Goal: Information Seeking & Learning: Learn about a topic

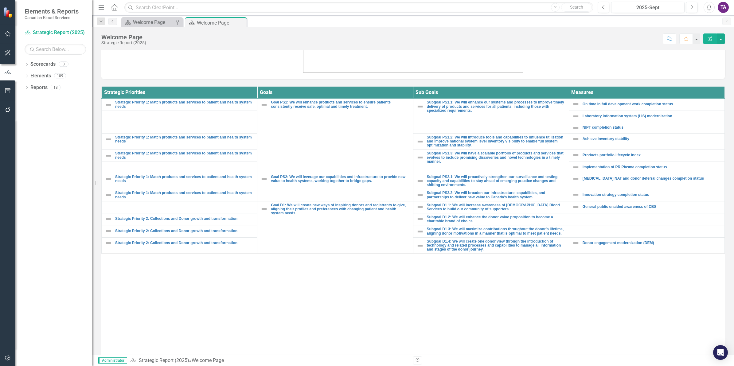
scroll to position [225, 0]
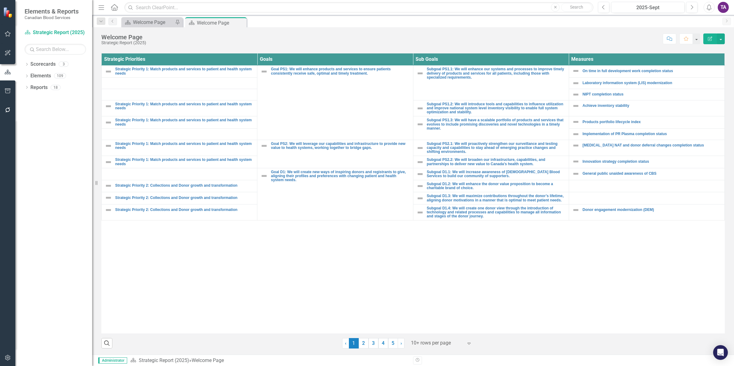
click at [445, 344] on div at bounding box center [437, 343] width 52 height 8
click at [444, 333] on div "Display All Rows" at bounding box center [441, 332] width 58 height 7
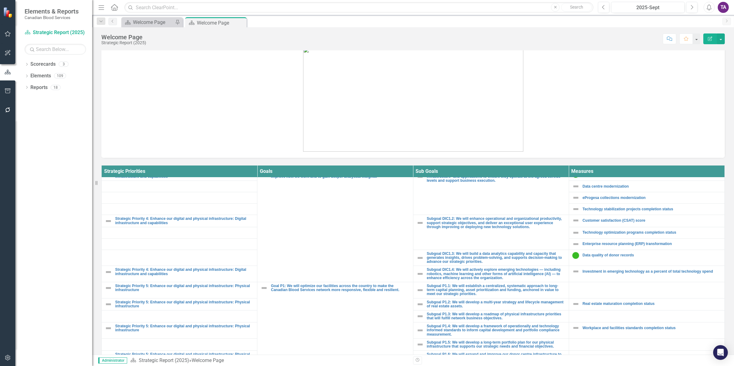
scroll to position [495, 0]
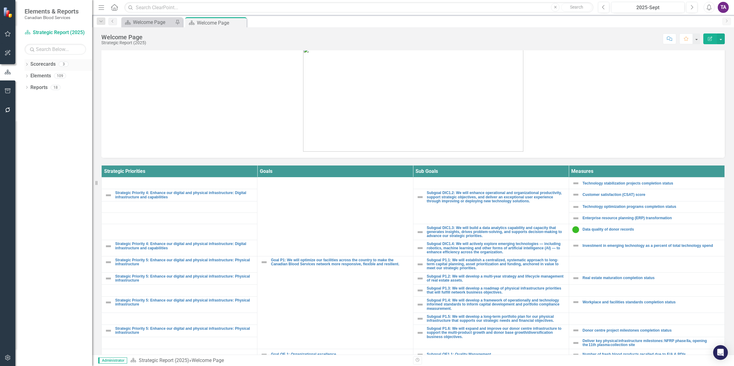
click at [25, 64] on icon "Dropdown" at bounding box center [27, 64] width 4 height 3
click at [53, 87] on link "Operational Report" at bounding box center [63, 87] width 58 height 7
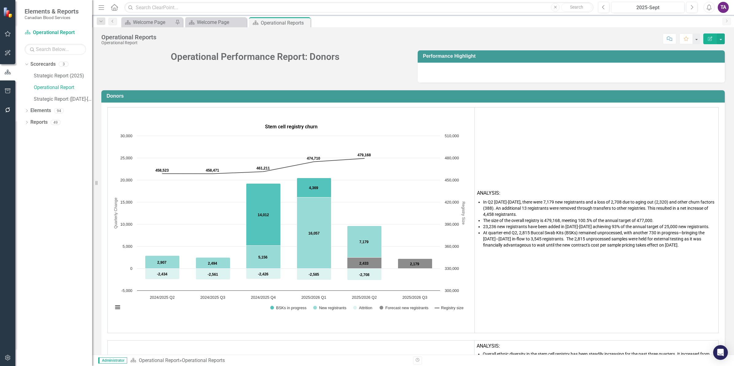
click at [564, 209] on span "In Q2 2025-2026, there were 7,179 new registrants and a loss of 2,708 due to ag…" at bounding box center [598, 208] width 231 height 17
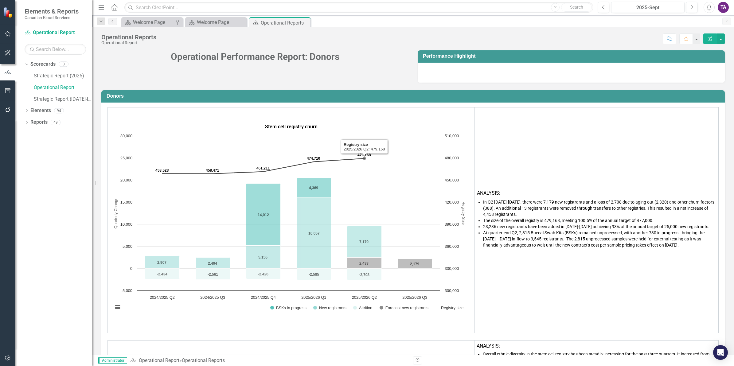
click at [438, 112] on td "Stem cell registry churn Chart Combination chart with 5 data series. Stem cell …" at bounding box center [291, 220] width 367 height 226
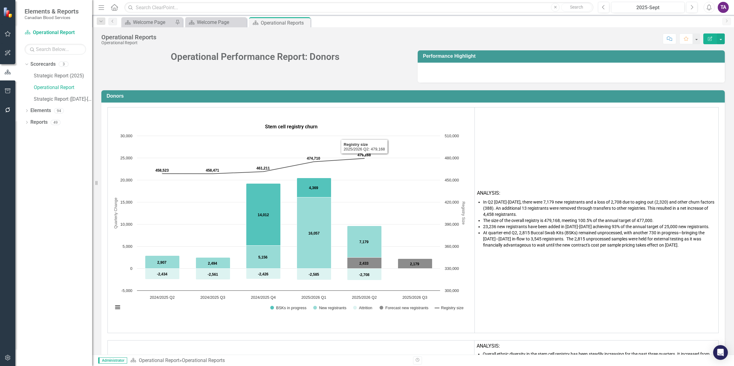
click at [438, 112] on td "Stem cell registry churn Chart Combination chart with 5 data series. Stem cell …" at bounding box center [291, 220] width 367 height 226
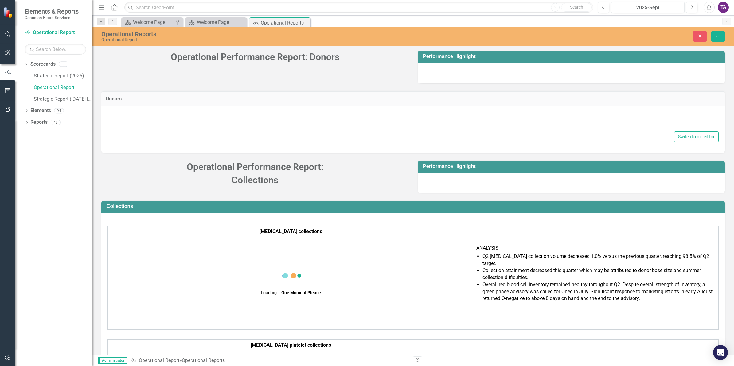
type textarea "<table style="border-collapse: collapse; width: 100%; border-spacing: 3px; bord…"
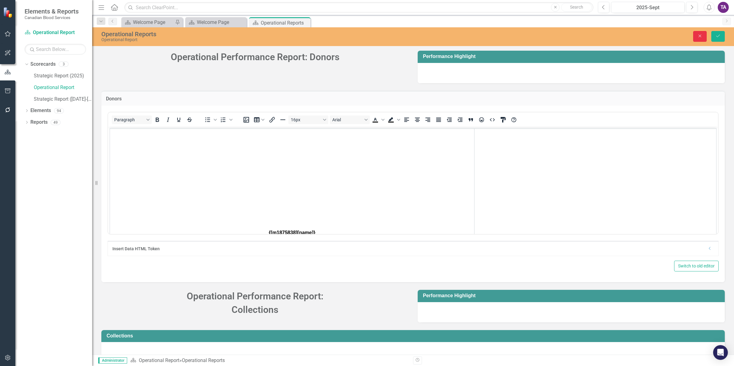
click at [700, 36] on icon "Close" at bounding box center [700, 36] width 6 height 4
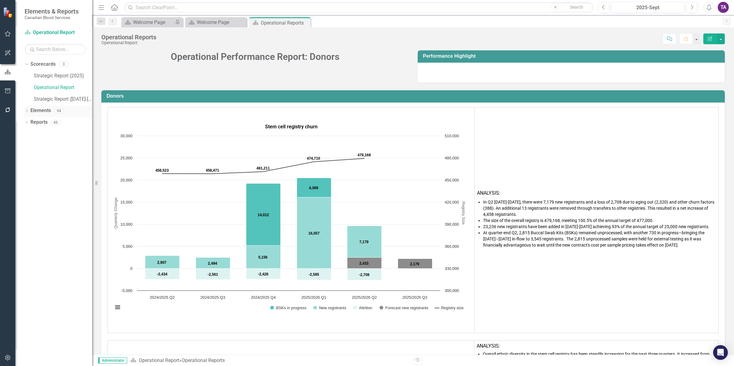
click at [25, 113] on icon "Dropdown" at bounding box center [27, 111] width 4 height 3
click at [47, 88] on link "Operational Report" at bounding box center [63, 87] width 58 height 7
click at [48, 87] on link "Operational Report" at bounding box center [63, 87] width 58 height 7
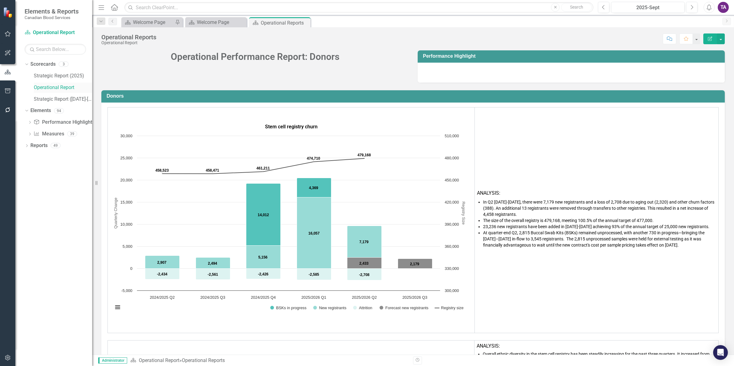
click at [53, 89] on link "Operational Report" at bounding box center [63, 87] width 58 height 7
drag, startPoint x: 51, startPoint y: 89, endPoint x: 537, endPoint y: 183, distance: 495.2
click at [537, 183] on td "ANALYSIS: In Q2 2025-2026, there were 7,179 new registrants and a loss of 2,708…" at bounding box center [597, 220] width 244 height 226
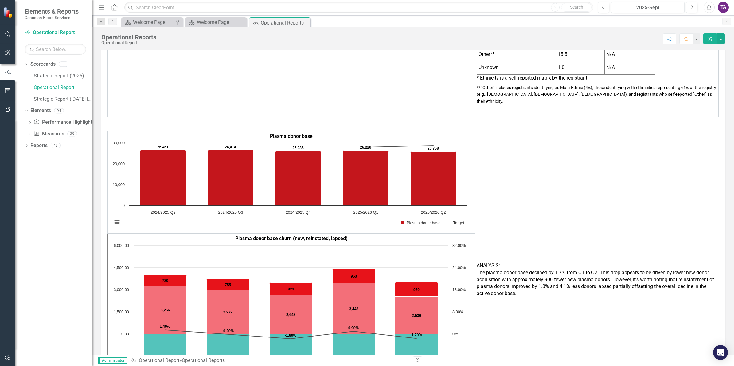
scroll to position [430, 0]
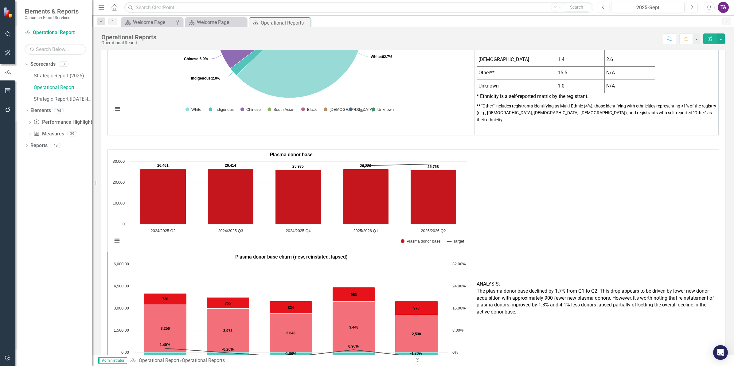
drag, startPoint x: 608, startPoint y: 300, endPoint x: 443, endPoint y: 308, distance: 165.7
click at [608, 299] on p "The plasma donor base declined by 1.7% from Q1 to Q2. This drop appears to be d…" at bounding box center [597, 302] width 240 height 28
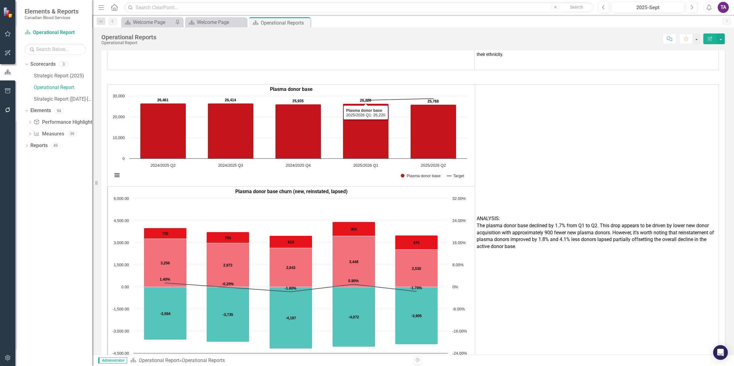
scroll to position [499, 0]
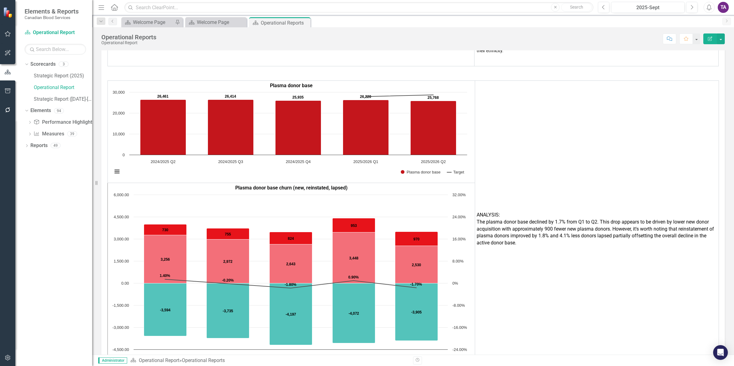
click at [547, 247] on td "ANALYSIS: The plasma donor base declined by 1.7% from Q1 to Q2. This drop appea…" at bounding box center [597, 228] width 244 height 297
click at [494, 154] on td "ANALYSIS: The plasma donor base declined by 1.7% from Q1 to Q2. This drop appea…" at bounding box center [597, 228] width 244 height 297
click at [421, 134] on icon "2025/2026 Q2, 25,768. Plasma donor base ." at bounding box center [434, 128] width 46 height 54
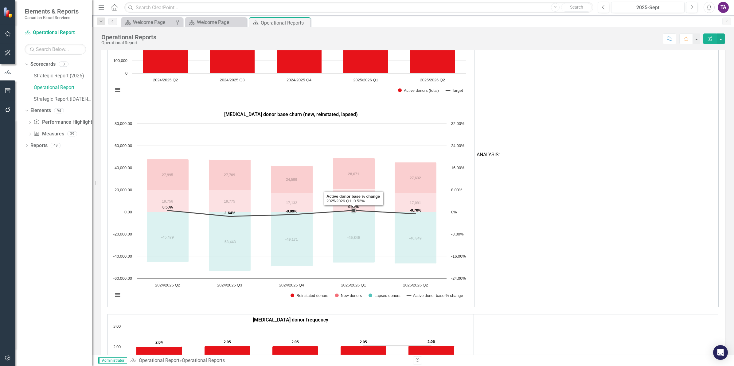
scroll to position [1003, 0]
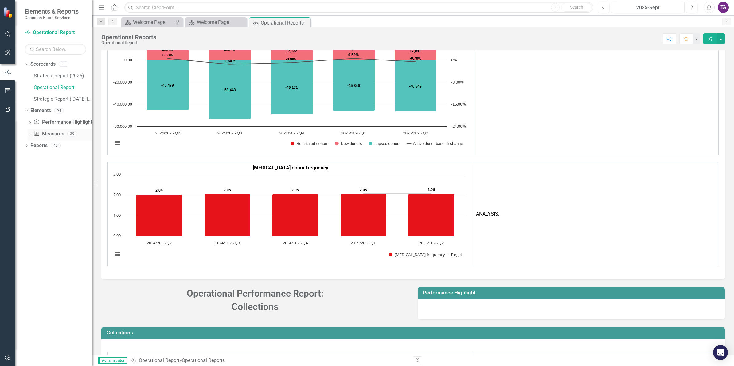
click at [58, 133] on link "Measure Measures" at bounding box center [48, 134] width 30 height 7
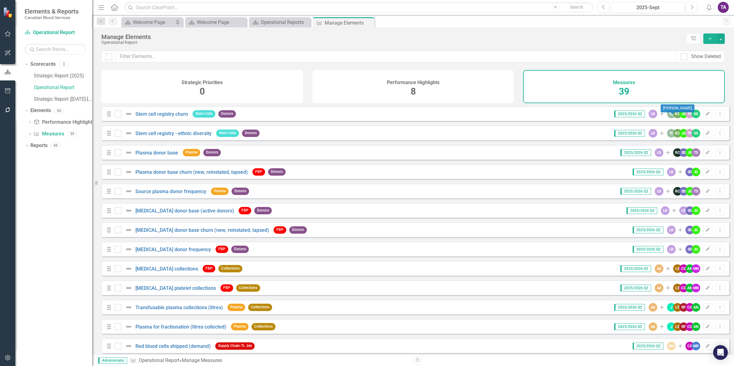
click at [673, 115] on div "KG" at bounding box center [677, 114] width 9 height 9
click at [705, 116] on icon "Edit" at bounding box center [707, 114] width 5 height 4
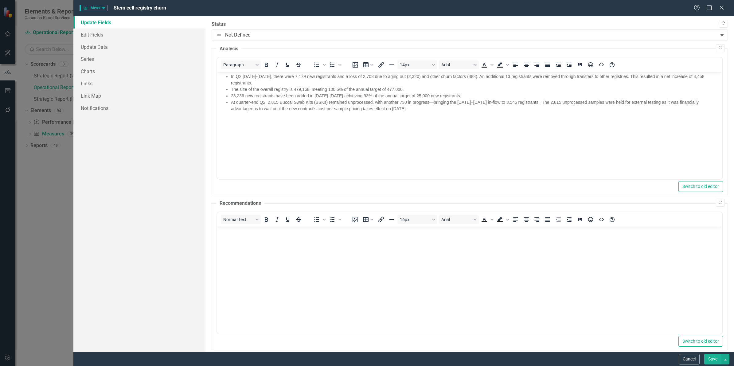
click at [48, 62] on div "Measure Measure Stem cell registry churn Help Maximize Close Update Fields Edit…" at bounding box center [367, 183] width 734 height 366
click at [719, 8] on icon "Close" at bounding box center [722, 8] width 8 height 6
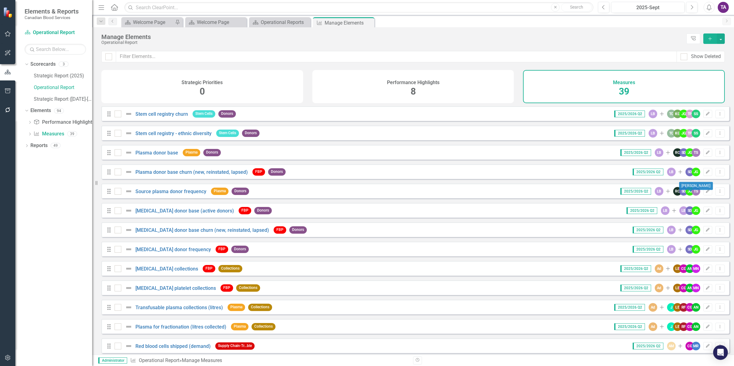
click at [692, 196] on div "TS" at bounding box center [696, 191] width 9 height 9
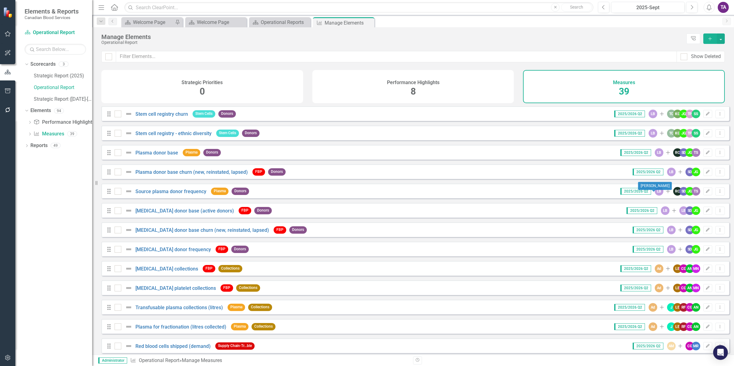
click at [655, 195] on div "LB" at bounding box center [659, 191] width 9 height 9
drag, startPoint x: 653, startPoint y: 195, endPoint x: 492, endPoint y: 163, distance: 164.0
click at [492, 160] on div "Drag Plasma donor base Plasma Donors 2025/2026 Q2 LB Add RC SD JG TS Edit Dropd…" at bounding box center [415, 152] width 628 height 15
click at [692, 196] on div "TS" at bounding box center [696, 191] width 9 height 9
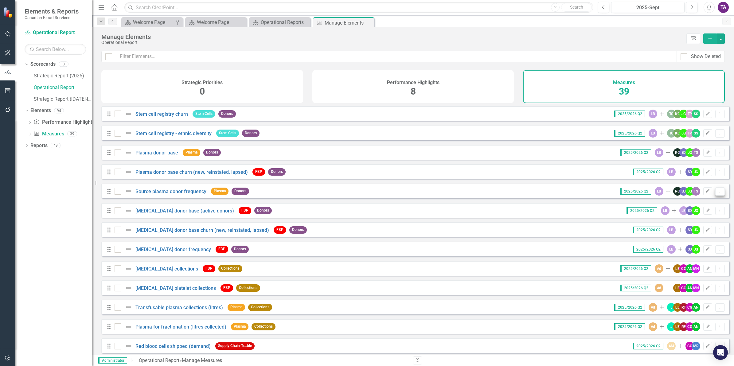
click at [717, 193] on icon "Dropdown Menu" at bounding box center [719, 191] width 5 height 4
click at [706, 193] on icon "button" at bounding box center [708, 191] width 4 height 4
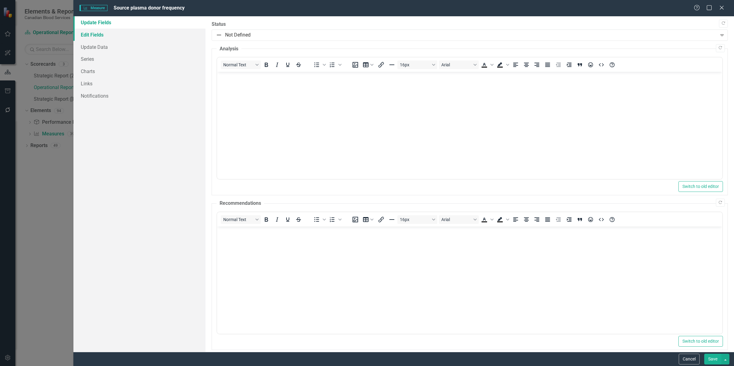
drag, startPoint x: 91, startPoint y: 35, endPoint x: 90, endPoint y: 39, distance: 4.2
click at [91, 35] on link "Edit Fields" at bounding box center [139, 35] width 132 height 12
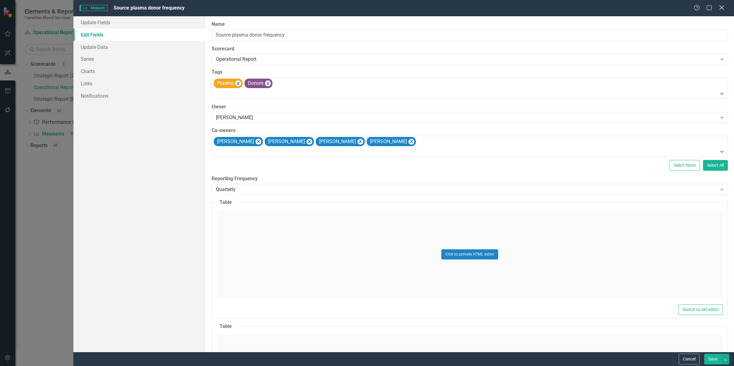
click at [723, 8] on icon "Close" at bounding box center [722, 8] width 8 height 6
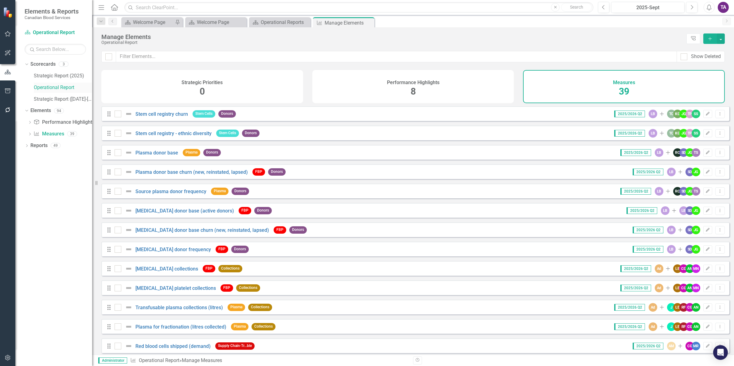
click at [64, 86] on link "Operational Report" at bounding box center [63, 87] width 58 height 7
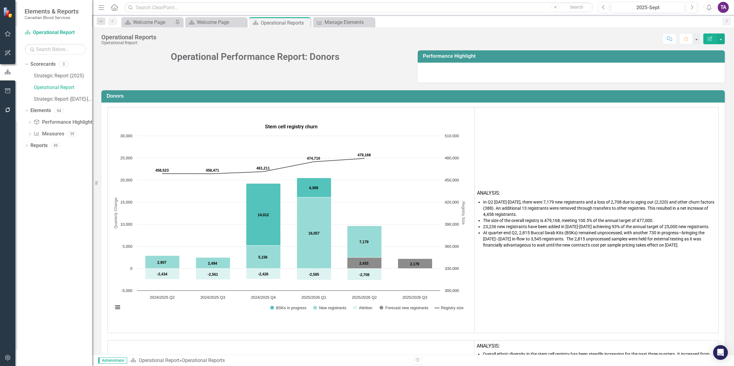
click at [487, 56] on h3 "Performance Highlight" at bounding box center [572, 56] width 299 height 6
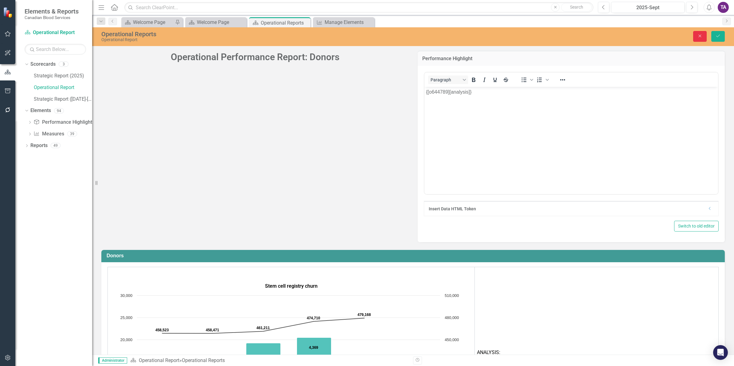
click at [694, 36] on button "Close" at bounding box center [700, 36] width 14 height 11
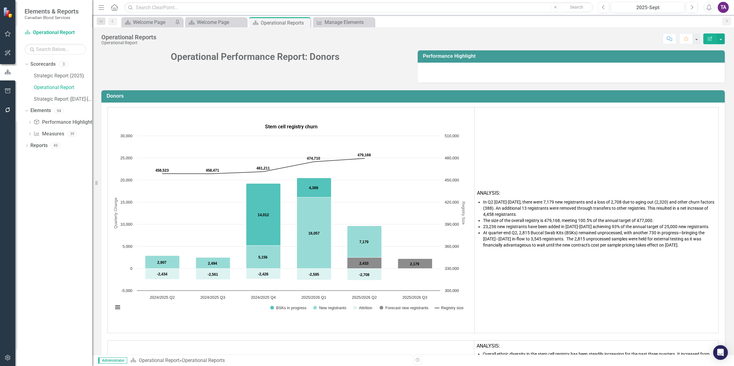
click at [639, 64] on div at bounding box center [571, 73] width 307 height 20
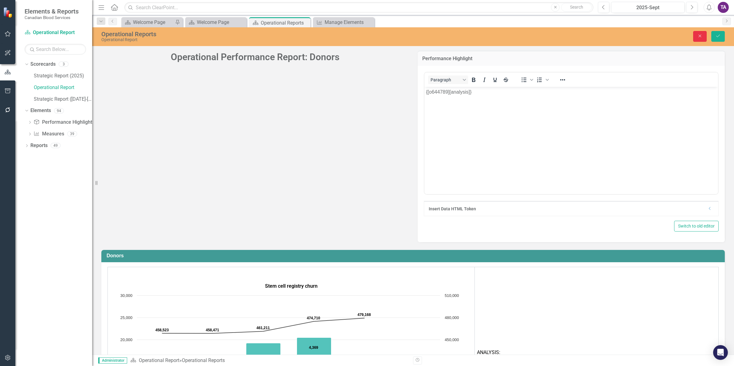
click at [699, 37] on icon "Close" at bounding box center [700, 36] width 6 height 4
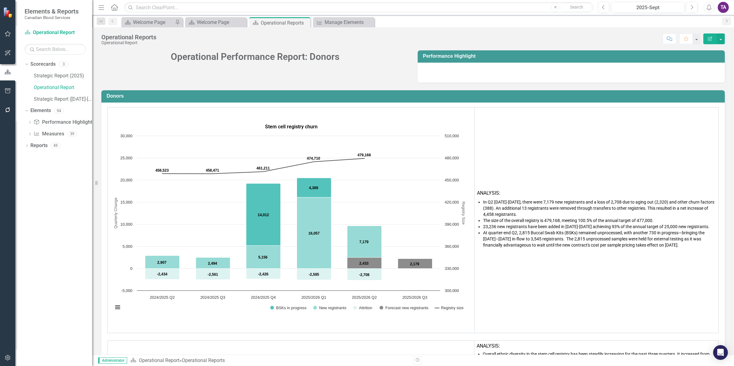
click at [706, 38] on button "Edit Report" at bounding box center [710, 38] width 14 height 11
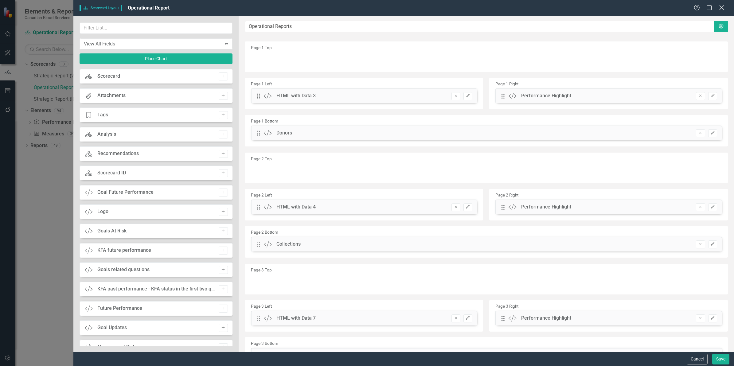
click at [719, 10] on icon "Close" at bounding box center [722, 8] width 8 height 6
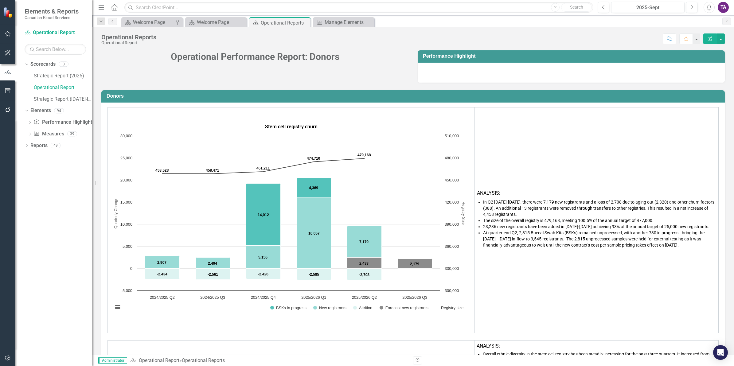
click at [458, 73] on p at bounding box center [571, 72] width 295 height 8
drag, startPoint x: 458, startPoint y: 73, endPoint x: 437, endPoint y: 69, distance: 21.2
click at [437, 69] on p at bounding box center [571, 72] width 295 height 8
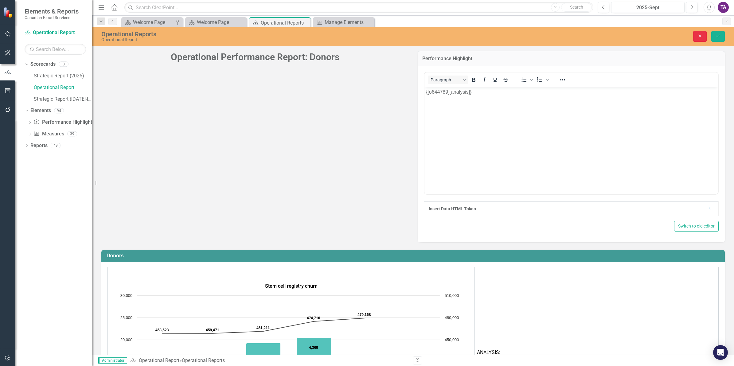
click at [698, 34] on icon "Close" at bounding box center [700, 36] width 6 height 4
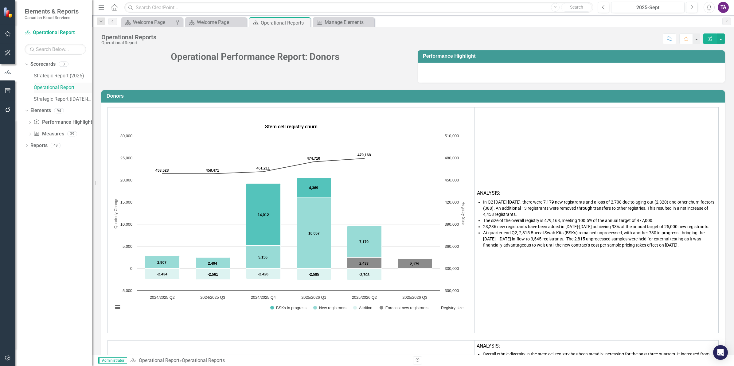
click at [62, 86] on link "Operational Report" at bounding box center [63, 87] width 58 height 7
click at [65, 120] on link "Performance Highlight Performance Highlights" at bounding box center [63, 122] width 61 height 7
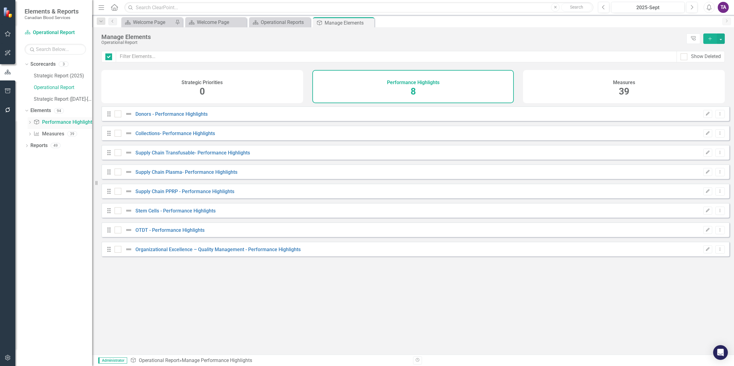
checkbox input "false"
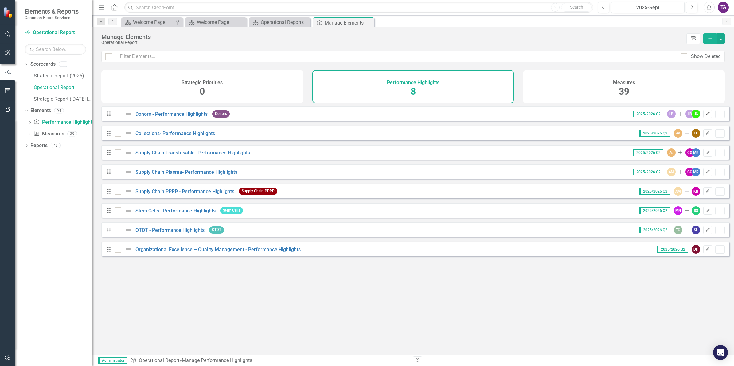
click at [705, 116] on icon "Edit" at bounding box center [707, 114] width 5 height 4
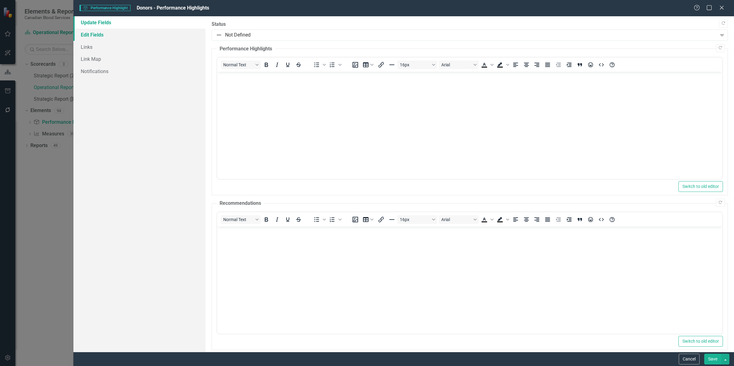
click at [92, 35] on link "Edit Fields" at bounding box center [139, 35] width 132 height 12
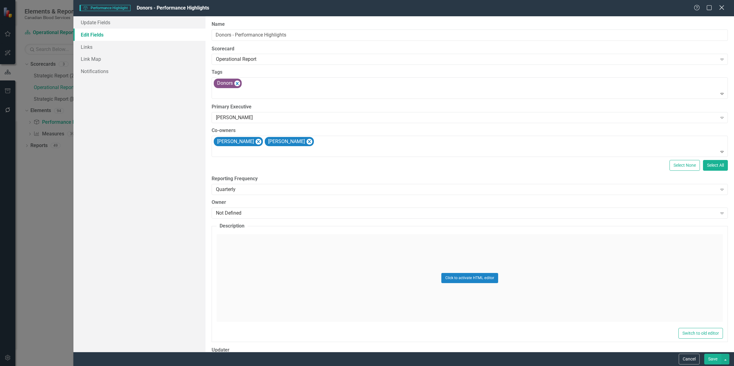
click at [720, 6] on icon at bounding box center [721, 7] width 5 height 5
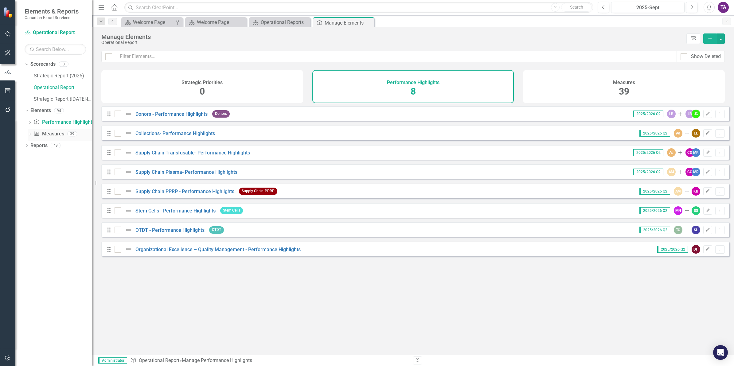
click at [51, 133] on link "Measure Measures" at bounding box center [48, 134] width 30 height 7
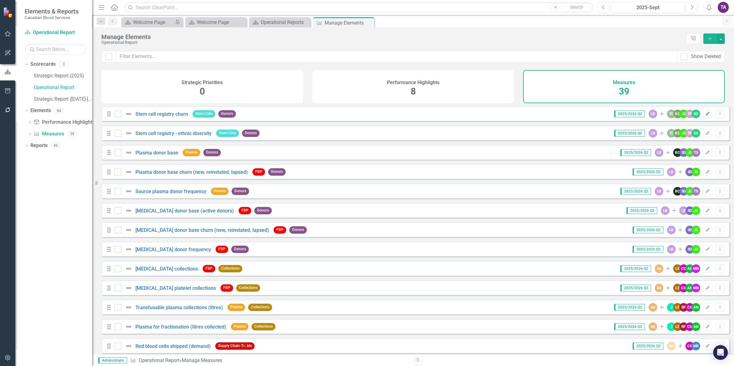
click at [705, 116] on icon "Edit" at bounding box center [707, 114] width 5 height 4
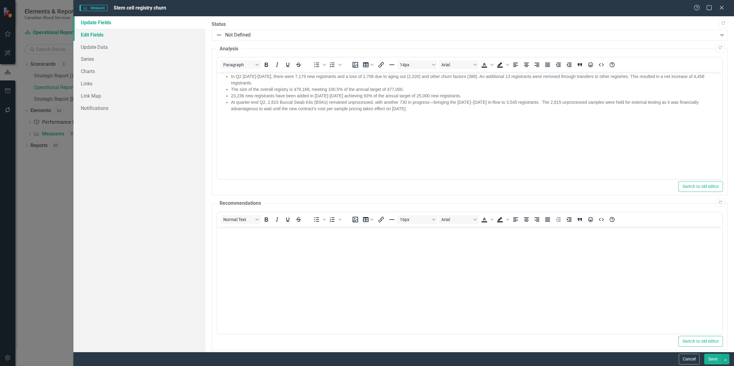
click at [92, 34] on link "Edit Fields" at bounding box center [139, 35] width 132 height 12
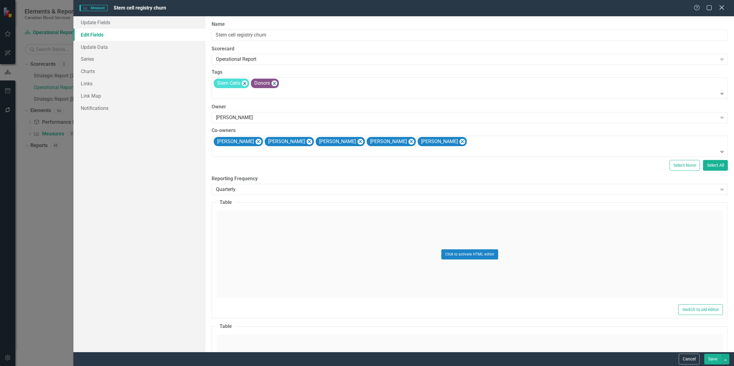
click at [723, 9] on icon at bounding box center [721, 7] width 5 height 5
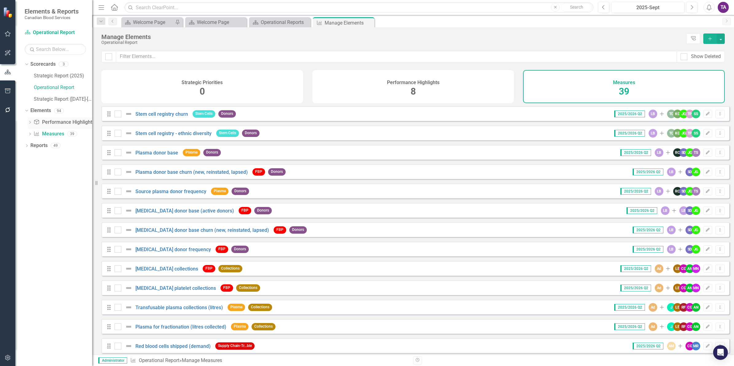
click at [67, 122] on link "Performance Highlight Performance Highlights" at bounding box center [63, 122] width 61 height 7
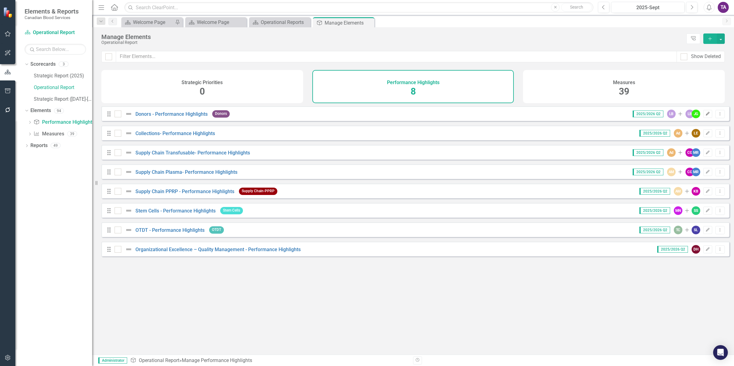
click at [705, 116] on icon "Edit" at bounding box center [707, 114] width 5 height 4
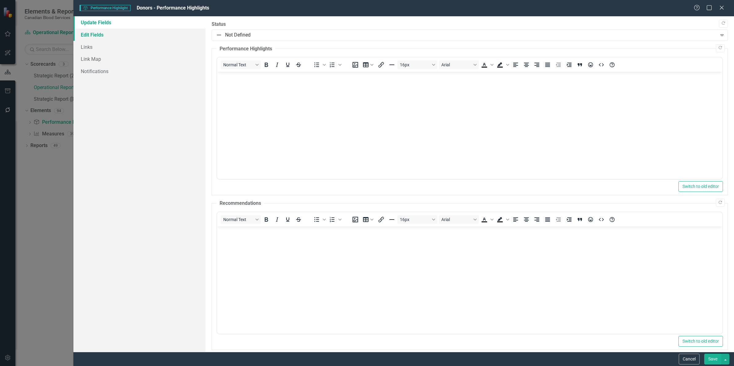
click at [90, 35] on link "Edit Fields" at bounding box center [139, 35] width 132 height 12
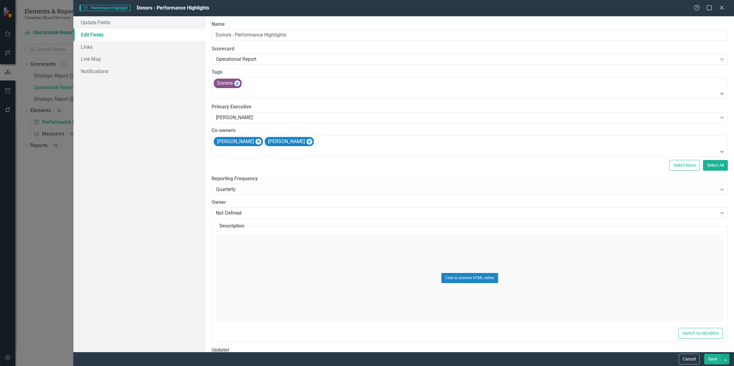
click at [716, 7] on div "Help Maximize Close" at bounding box center [711, 8] width 34 height 7
click at [720, 7] on icon "Close" at bounding box center [722, 8] width 8 height 6
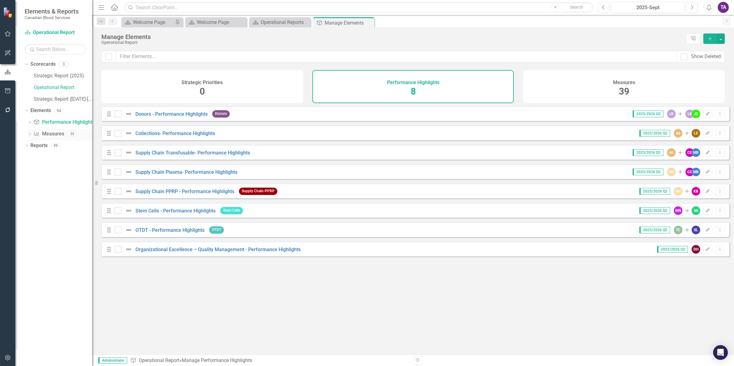
click at [59, 130] on div "Measure Measures" at bounding box center [48, 134] width 30 height 10
click at [55, 135] on link "Measure Measures" at bounding box center [48, 134] width 30 height 7
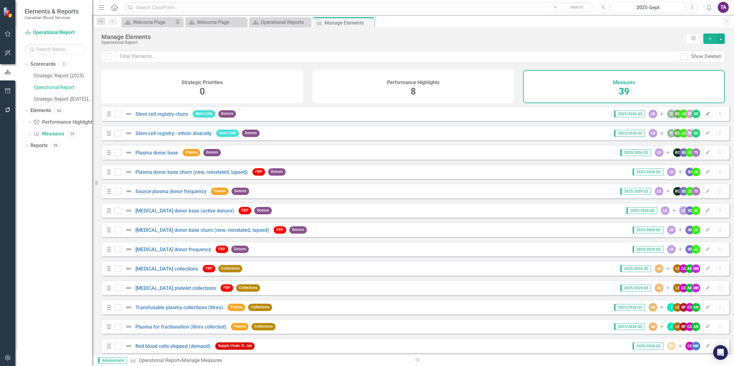
click at [705, 116] on icon "Edit" at bounding box center [707, 114] width 5 height 4
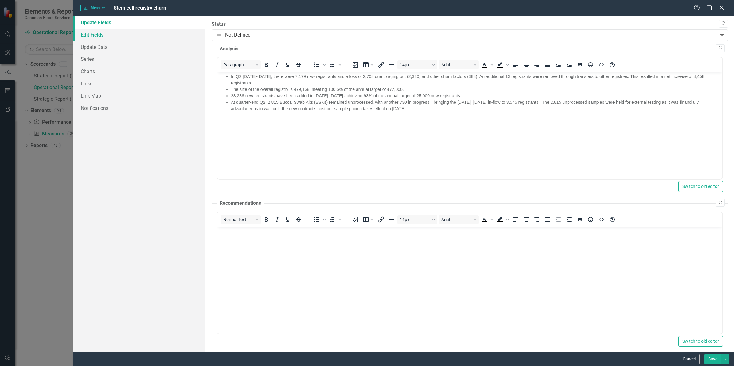
click at [84, 34] on link "Edit Fields" at bounding box center [139, 35] width 132 height 12
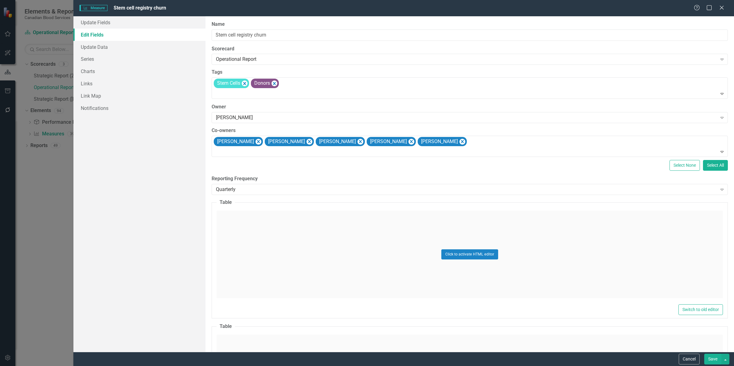
click at [726, 9] on div "Help Maximize Close" at bounding box center [711, 8] width 34 height 7
click at [725, 9] on div "Help Maximize Close" at bounding box center [711, 8] width 34 height 7
click at [54, 101] on div "Measure Measure Stem cell registry churn Help Maximize Close Update Fields Edit…" at bounding box center [367, 183] width 734 height 366
click at [723, 6] on icon "Close" at bounding box center [722, 8] width 8 height 6
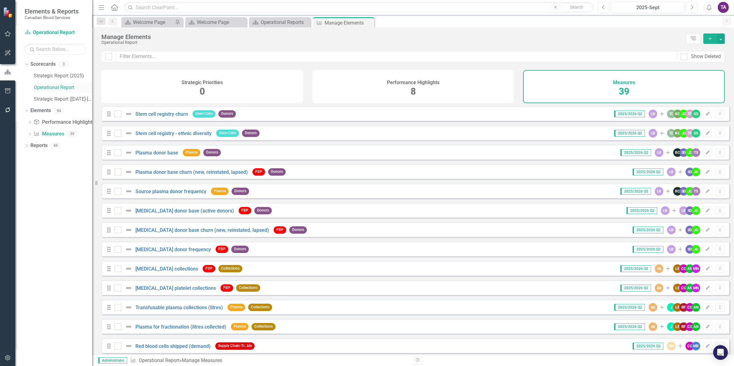
click at [55, 85] on link "Operational Report" at bounding box center [63, 87] width 58 height 7
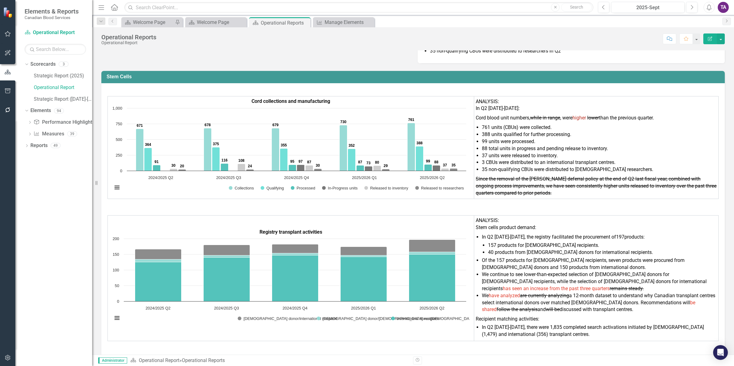
scroll to position [3503, 0]
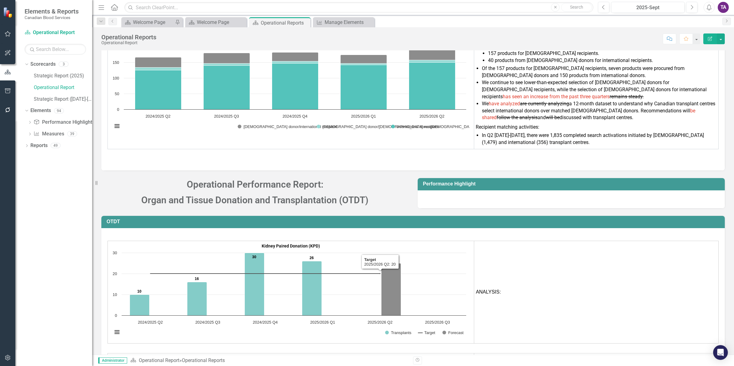
click at [576, 305] on td "ANALYSIS:" at bounding box center [596, 292] width 244 height 103
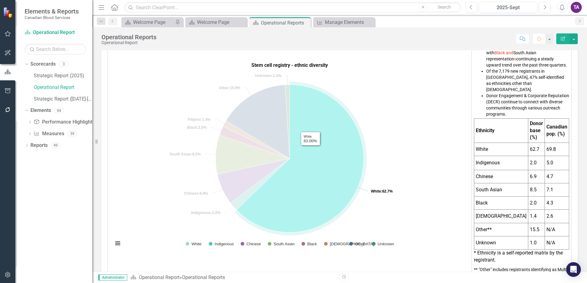
scroll to position [307, 0]
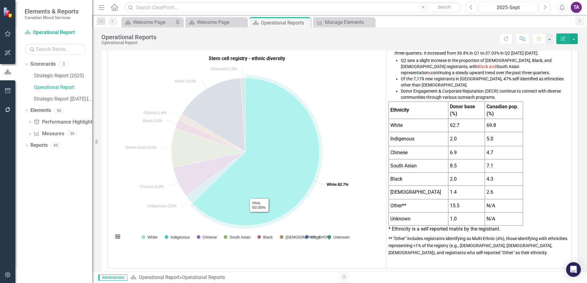
click at [259, 213] on icon "White, 63." at bounding box center [256, 152] width 127 height 148
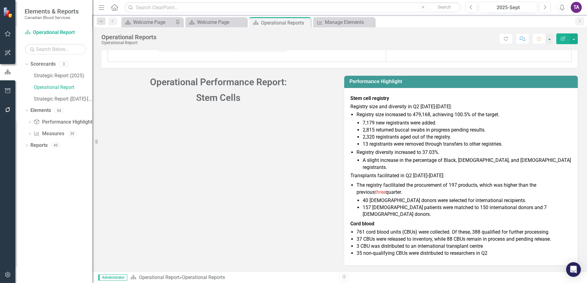
scroll to position [3140, 0]
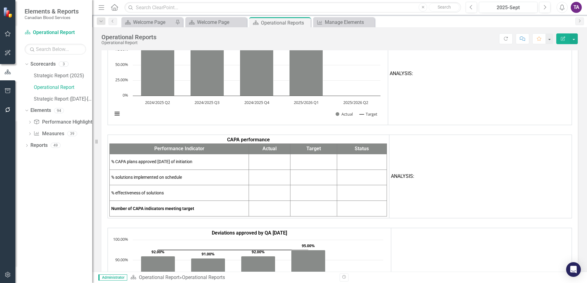
scroll to position [4589, 0]
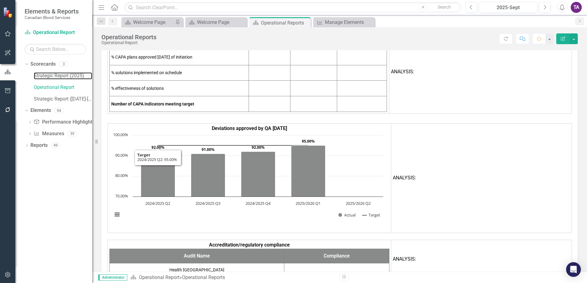
drag, startPoint x: 44, startPoint y: 74, endPoint x: 49, endPoint y: 80, distance: 8.1
click at [44, 74] on link "Strategic Report (2025)" at bounding box center [63, 75] width 58 height 7
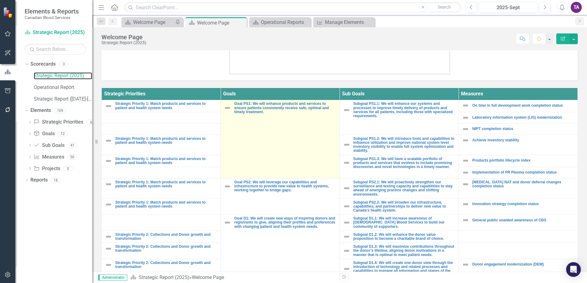
scroll to position [240, 0]
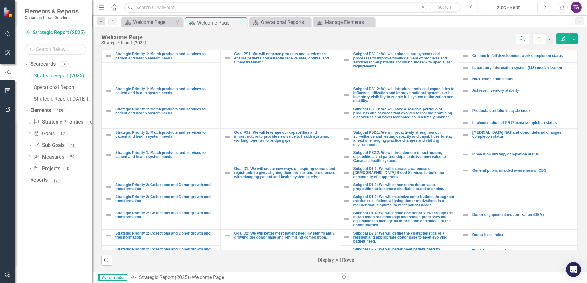
click at [373, 263] on div "Expand" at bounding box center [377, 260] width 9 height 11
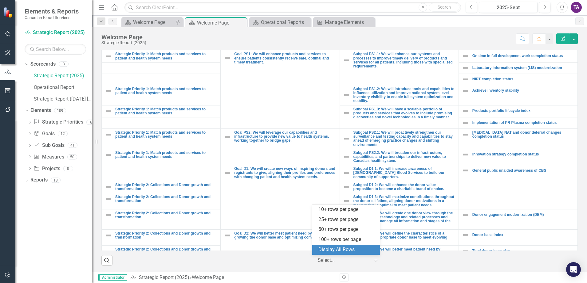
click at [363, 249] on div "Display All Rows" at bounding box center [347, 250] width 58 height 7
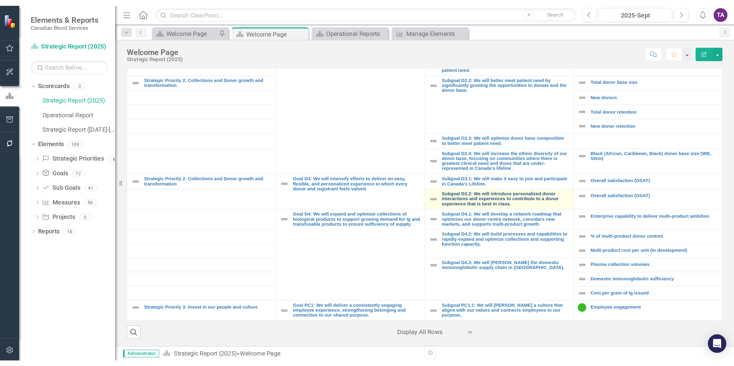
scroll to position [269, 0]
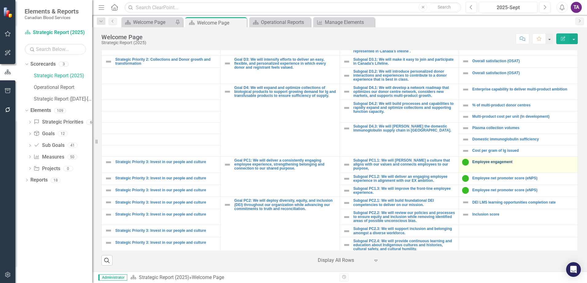
click at [489, 164] on link "Employee engagement" at bounding box center [523, 162] width 102 height 4
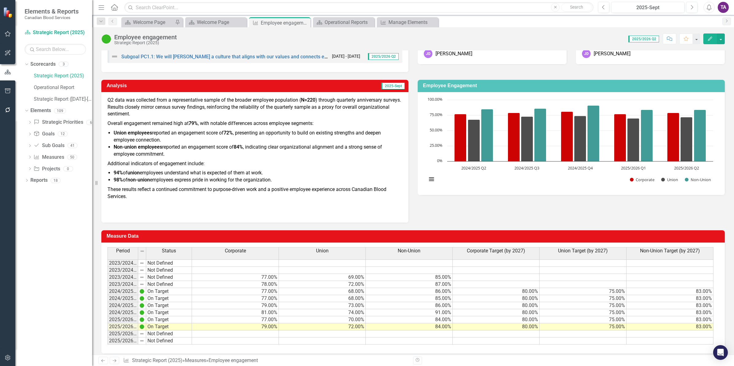
scroll to position [65, 0]
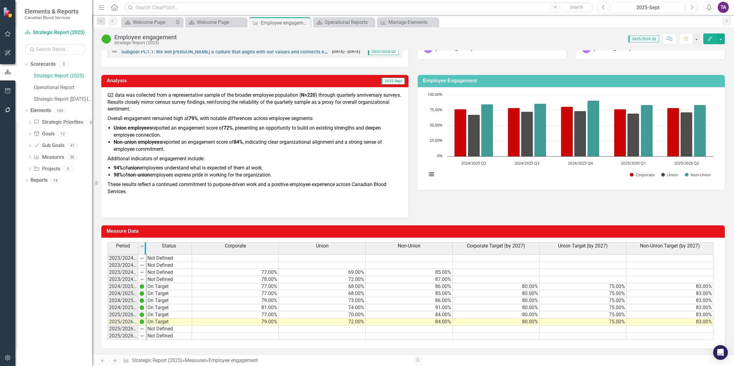
drag, startPoint x: 137, startPoint y: 245, endPoint x: 145, endPoint y: 244, distance: 8.3
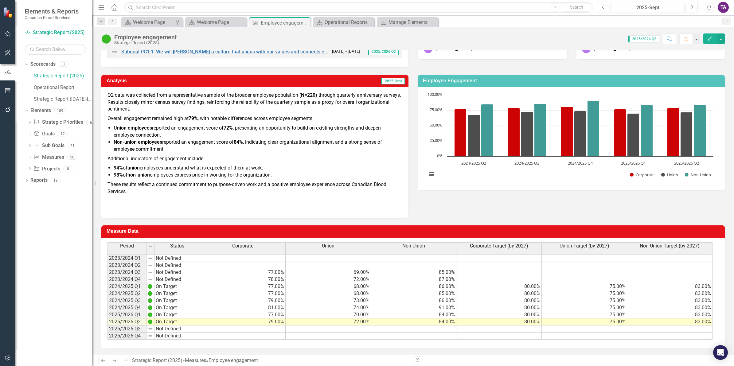
click at [114, 22] on icon "Previous" at bounding box center [112, 21] width 5 height 4
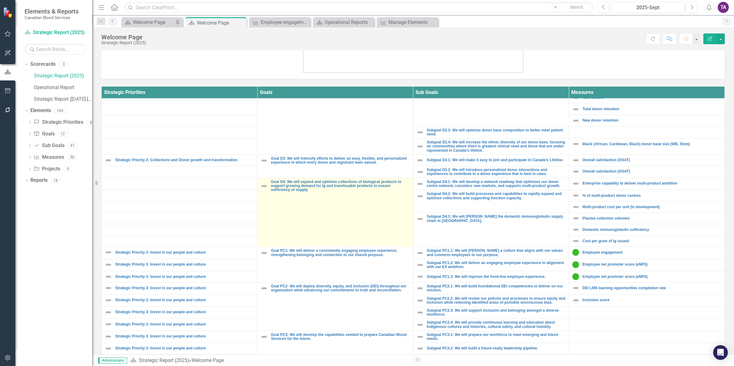
scroll to position [192, 0]
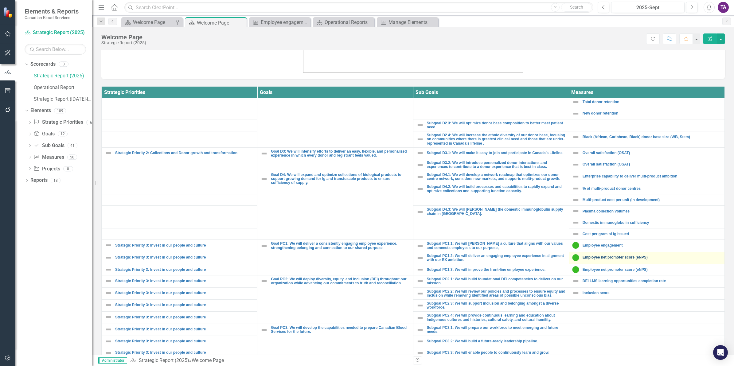
click at [586, 260] on link "Employee net promoter score (eNPS)" at bounding box center [652, 258] width 139 height 4
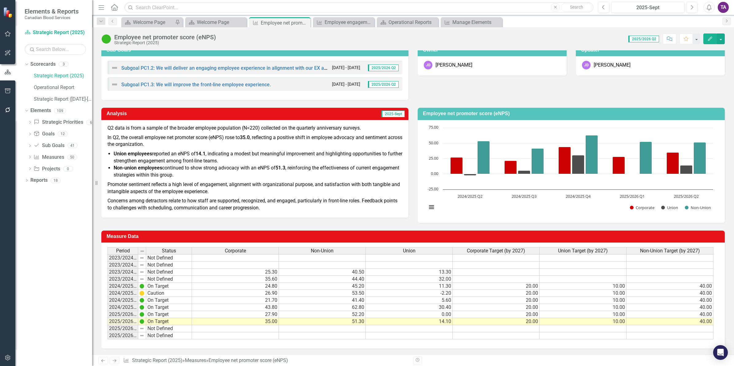
scroll to position [49, 0]
click at [111, 22] on icon "Previous" at bounding box center [112, 21] width 5 height 4
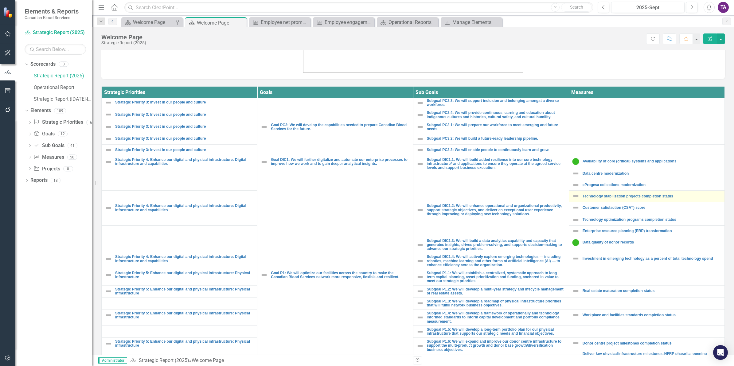
scroll to position [384, 0]
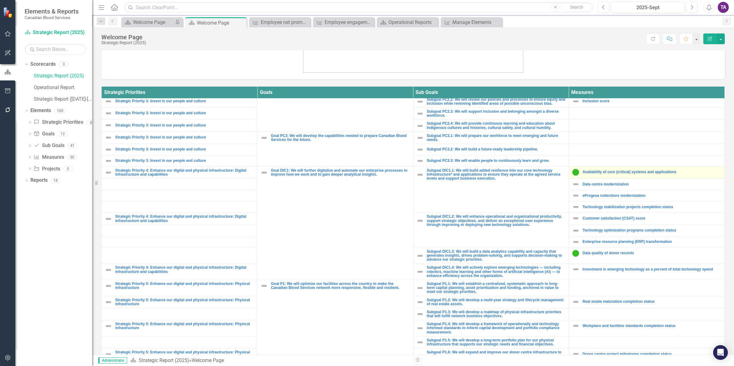
click at [586, 176] on div "Availability of core (critical) systems and applications" at bounding box center [646, 172] width 149 height 7
click at [586, 174] on link "Availability of core (critical) systems and applications" at bounding box center [652, 172] width 139 height 4
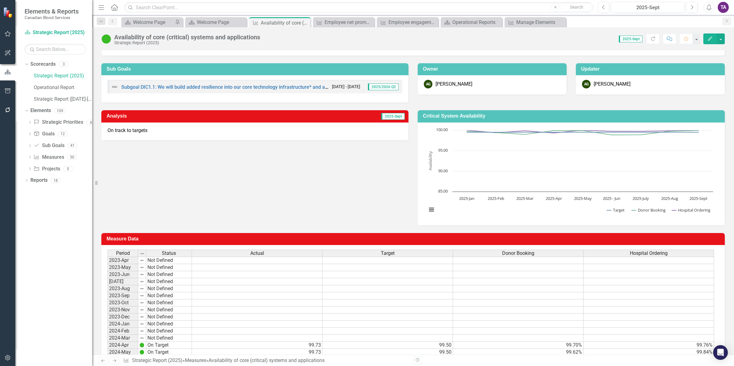
scroll to position [77, 0]
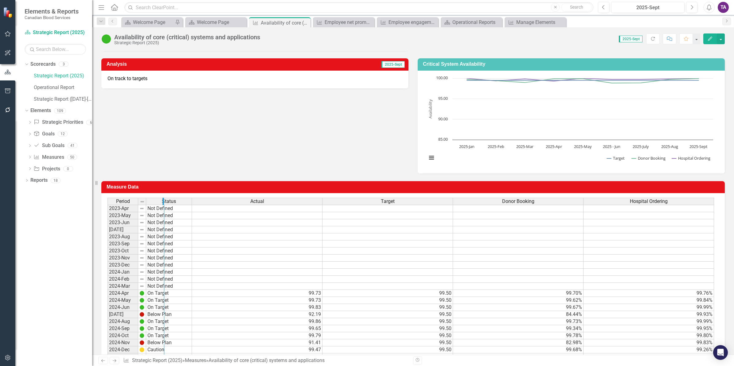
drag, startPoint x: 145, startPoint y: 202, endPoint x: 163, endPoint y: 205, distance: 18.6
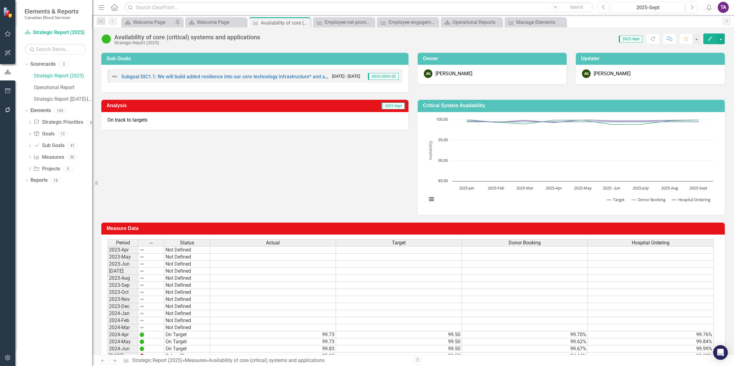
scroll to position [0, 0]
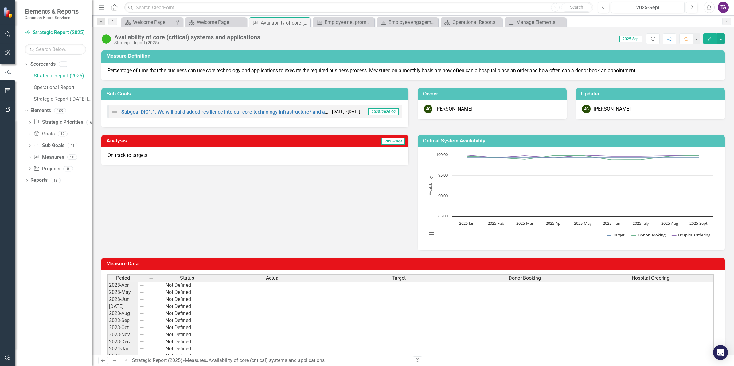
click at [113, 24] on link "Previous" at bounding box center [112, 21] width 9 height 7
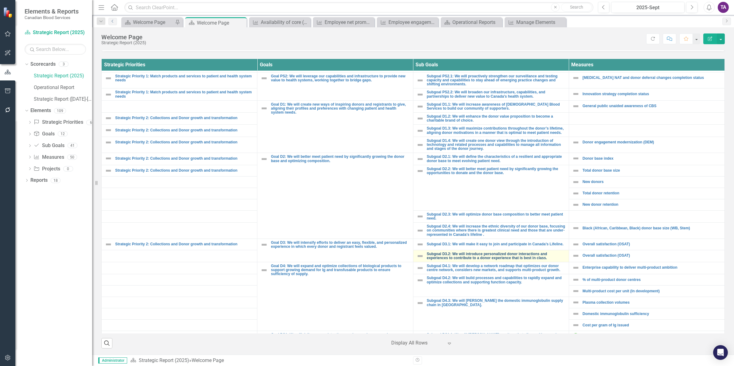
scroll to position [192, 0]
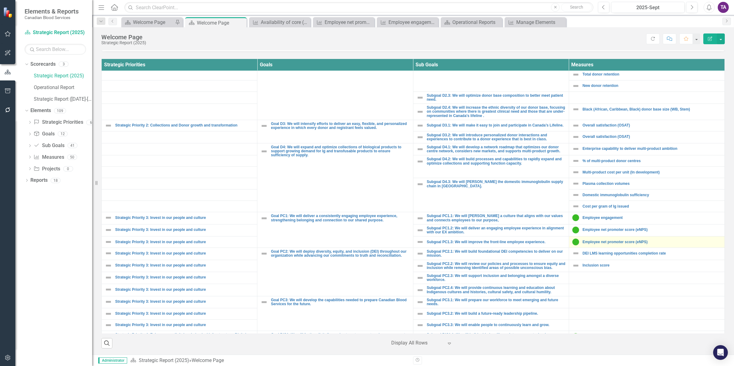
click at [586, 246] on div "Employee net promoter score (eNPS)" at bounding box center [646, 241] width 149 height 7
click at [586, 244] on link "Employee net promoter score (eNPS)" at bounding box center [652, 242] width 139 height 4
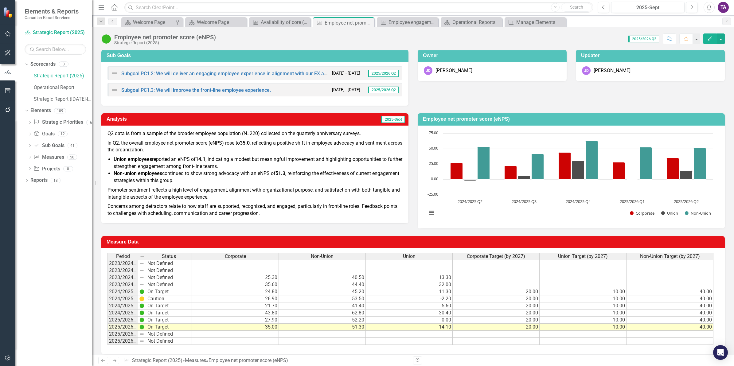
scroll to position [49, 0]
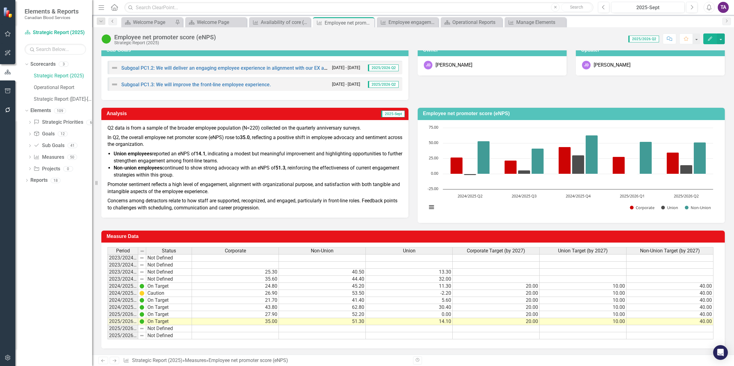
click at [111, 19] on icon "Previous" at bounding box center [112, 21] width 5 height 4
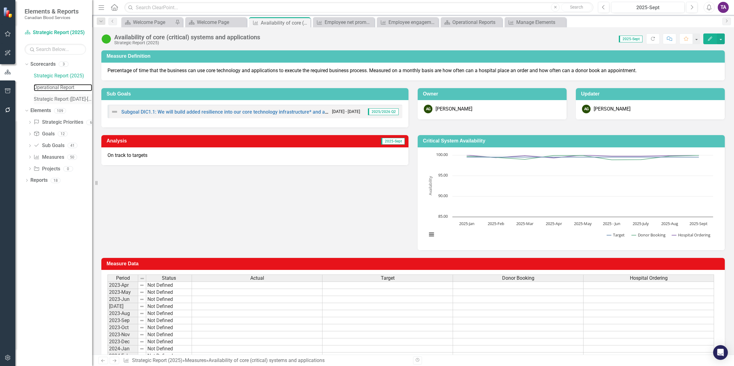
drag, startPoint x: 55, startPoint y: 88, endPoint x: 68, endPoint y: 96, distance: 14.5
click at [55, 88] on link "Operational Report" at bounding box center [63, 87] width 58 height 7
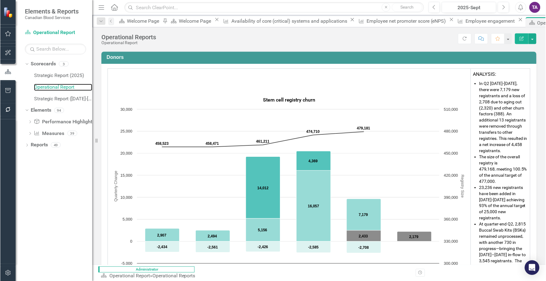
scroll to position [38, 0]
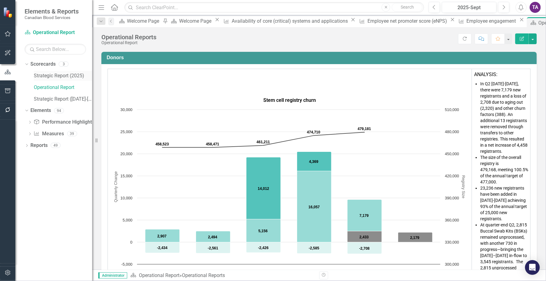
click at [67, 73] on link "Strategic Report (2025)" at bounding box center [63, 75] width 58 height 7
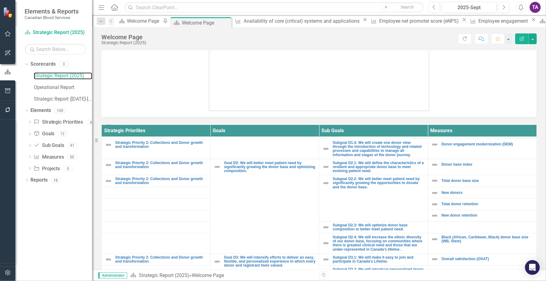
scroll to position [192, 0]
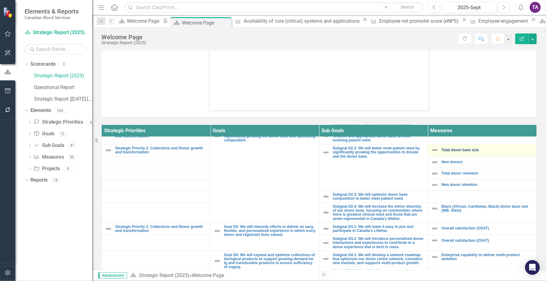
click at [458, 152] on link "Total donor base size" at bounding box center [487, 150] width 92 height 4
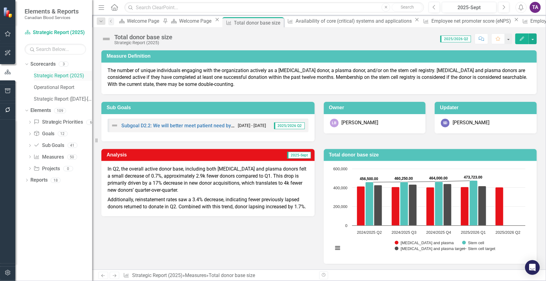
click at [63, 79] on link "Strategic Report (2025)" at bounding box center [63, 75] width 58 height 7
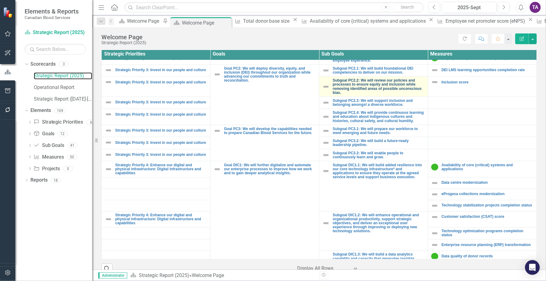
scroll to position [422, 0]
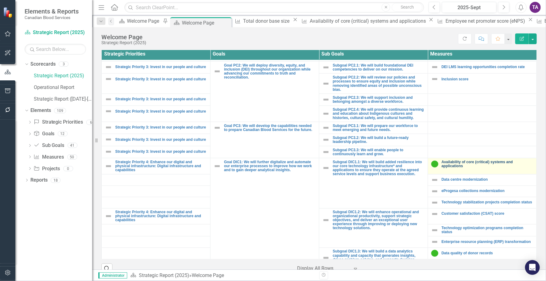
click at [462, 168] on link "Availability of core (critical) systems and applications" at bounding box center [487, 164] width 92 height 8
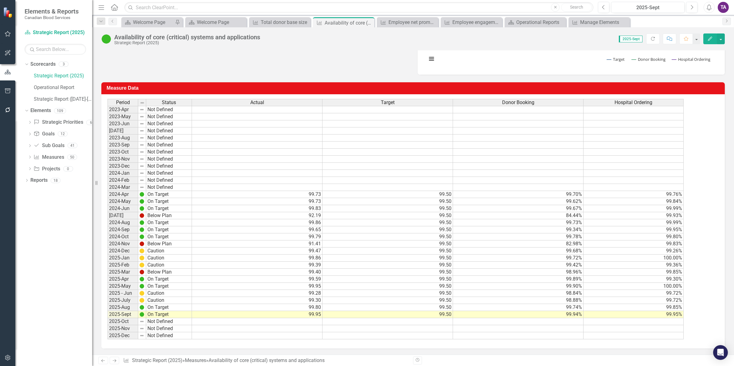
click at [146, 302] on td "Caution" at bounding box center [169, 300] width 46 height 7
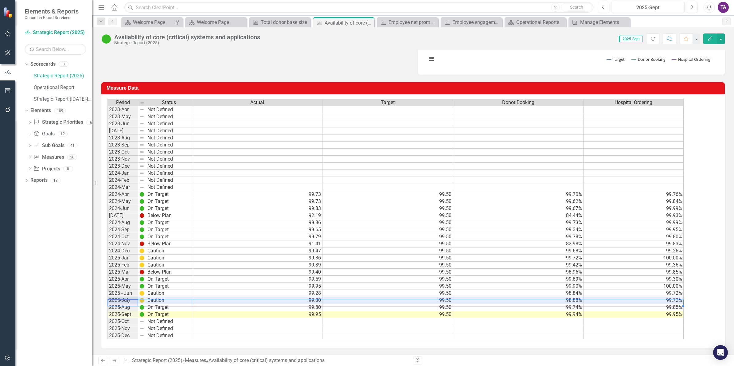
drag, startPoint x: 121, startPoint y: 303, endPoint x: 661, endPoint y: 301, distance: 539.6
click at [661, 301] on div "Period Status Actual Target Donor Booking Hospital Ordering 2023-Apr Not Define…" at bounding box center [410, 219] width 607 height 241
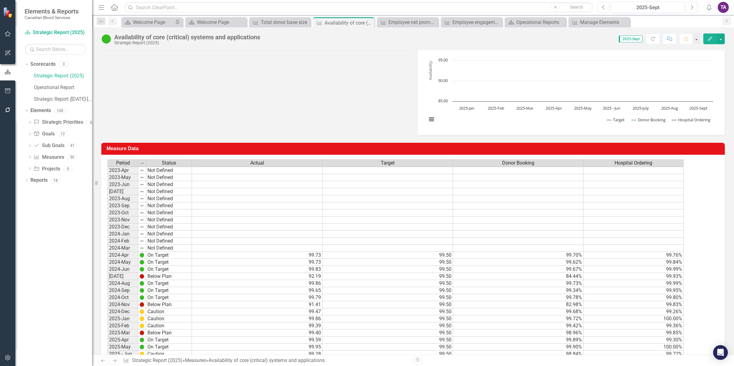
scroll to position [176, 0]
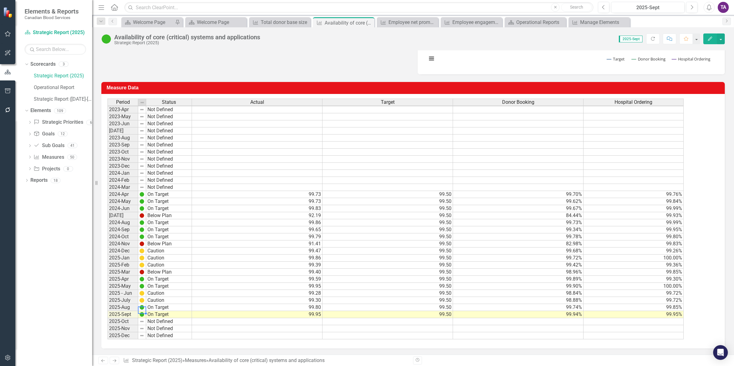
drag, startPoint x: 140, startPoint y: 309, endPoint x: 138, endPoint y: 306, distance: 3.9
click at [141, 309] on img at bounding box center [141, 307] width 5 height 5
click at [125, 299] on td "2025-July" at bounding box center [122, 300] width 31 height 7
click at [117, 300] on td "2025-July" at bounding box center [122, 300] width 31 height 7
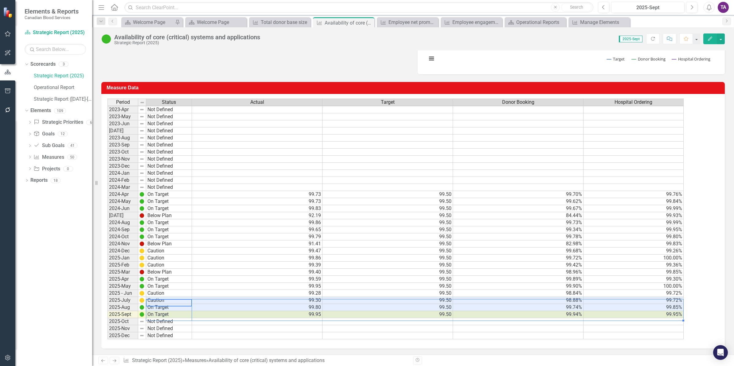
drag, startPoint x: 150, startPoint y: 300, endPoint x: 629, endPoint y: 313, distance: 479.0
click at [629, 313] on div "Period Status Actual Target Donor Booking Hospital Ordering 2023-Apr Not Define…" at bounding box center [410, 219] width 607 height 241
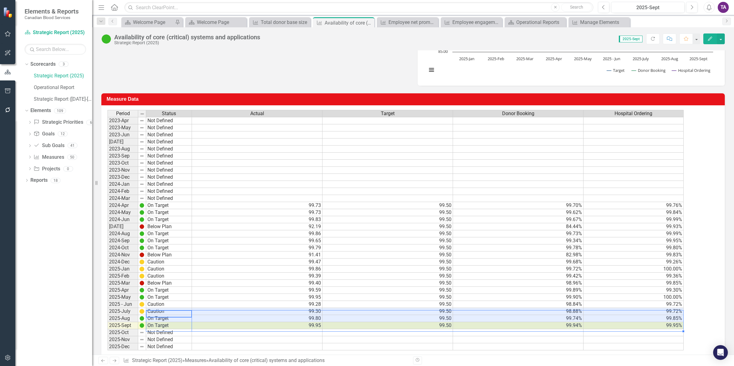
scroll to position [176, 0]
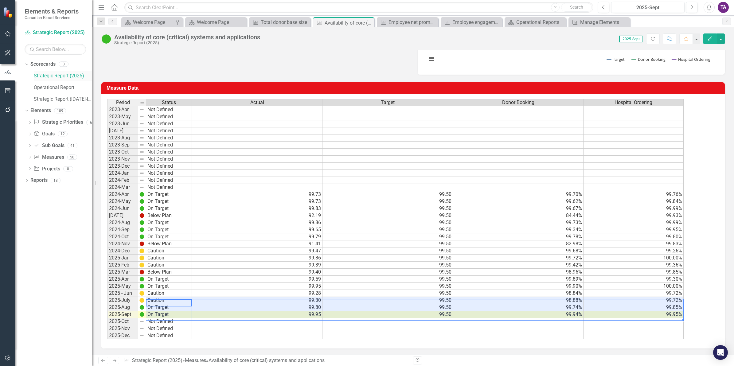
click at [48, 77] on link "Strategic Report (2025)" at bounding box center [63, 75] width 58 height 7
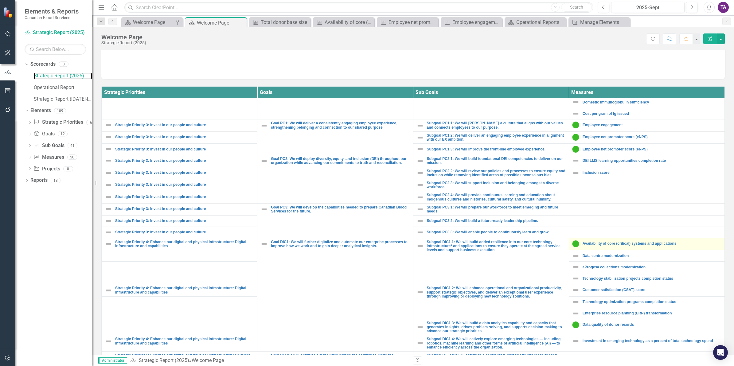
scroll to position [461, 0]
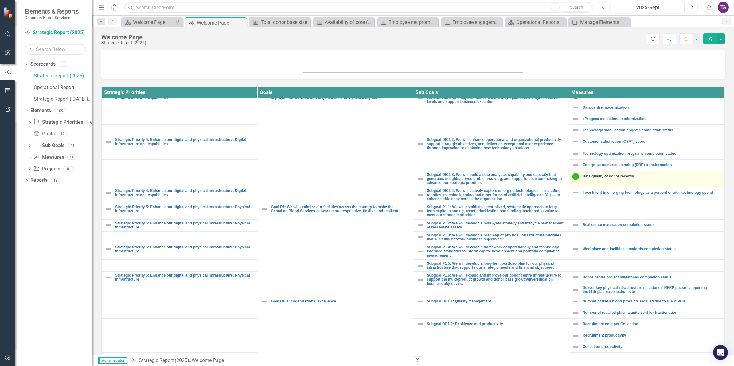
click at [593, 178] on link "Data quality of donor records" at bounding box center [652, 176] width 139 height 4
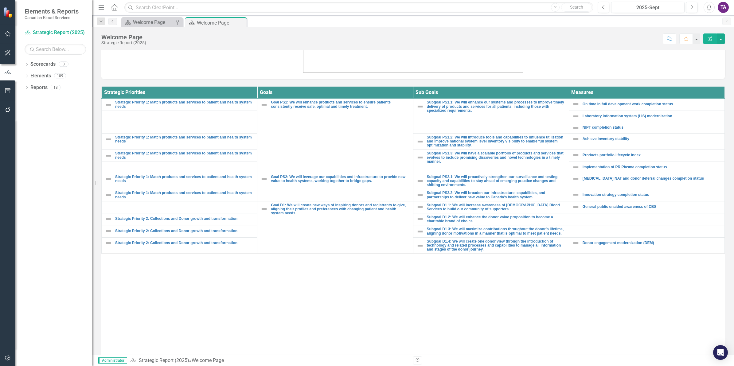
scroll to position [225, 0]
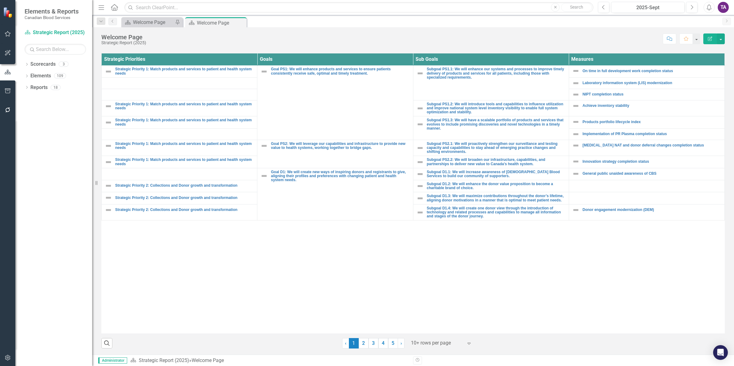
click at [435, 345] on div at bounding box center [437, 343] width 52 height 8
click at [436, 334] on div "Display All Rows" at bounding box center [441, 332] width 58 height 7
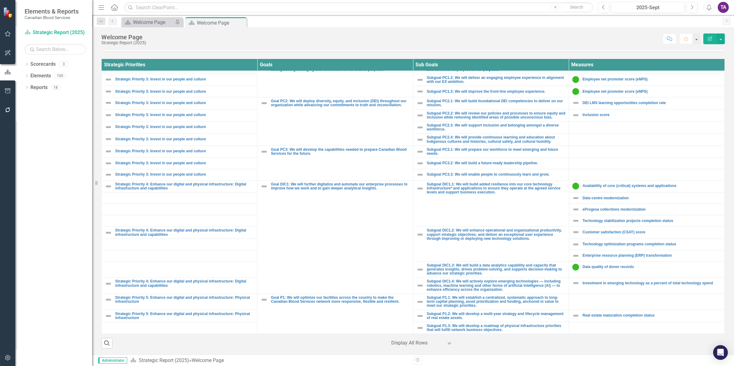
scroll to position [346, 0]
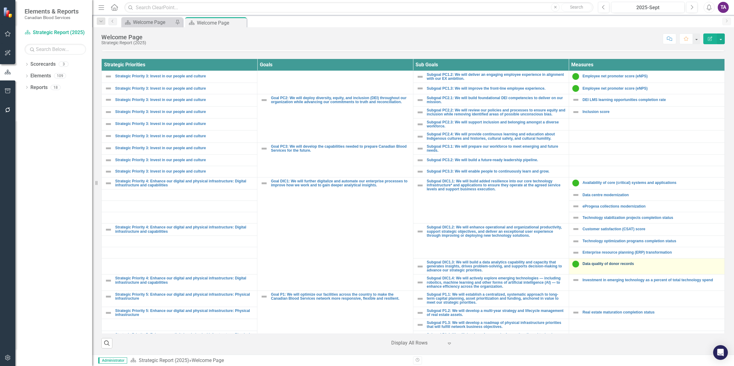
click at [593, 266] on link "Data quality of donor records" at bounding box center [652, 264] width 139 height 4
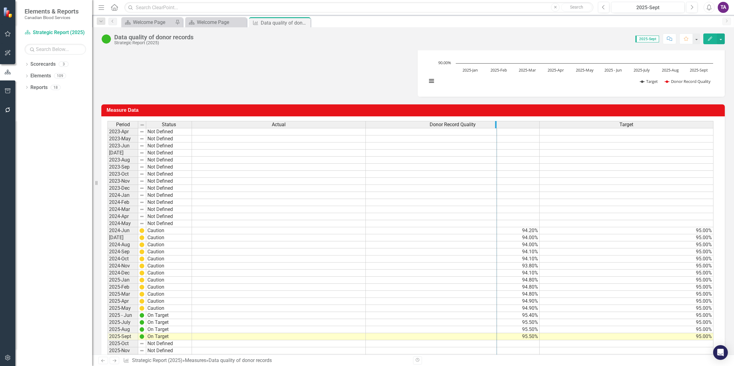
drag, startPoint x: 538, startPoint y: 128, endPoint x: 496, endPoint y: 133, distance: 42.7
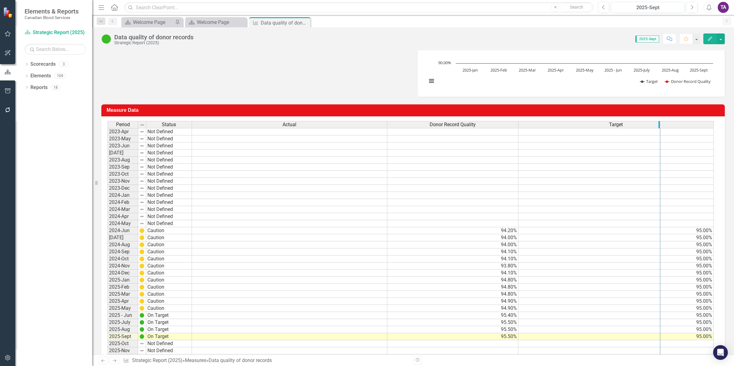
drag, startPoint x: 711, startPoint y: 125, endPoint x: 658, endPoint y: 134, distance: 53.9
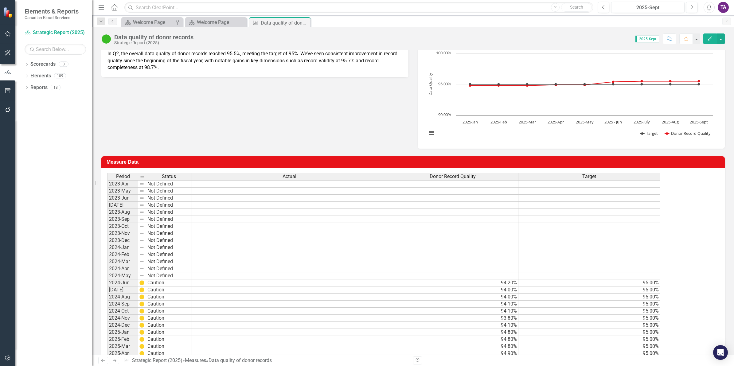
scroll to position [154, 0]
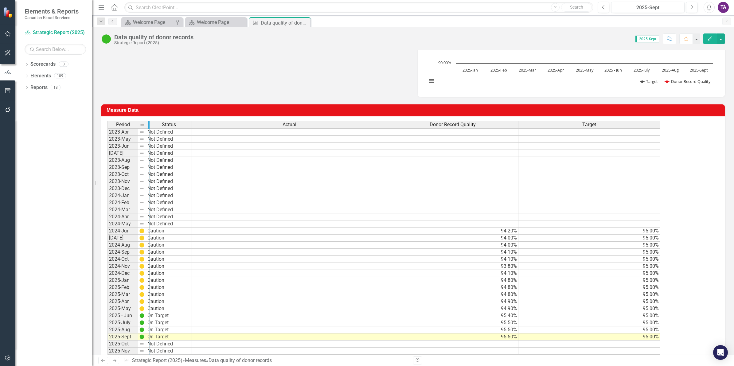
drag, startPoint x: 138, startPoint y: 126, endPoint x: 150, endPoint y: 128, distance: 12.1
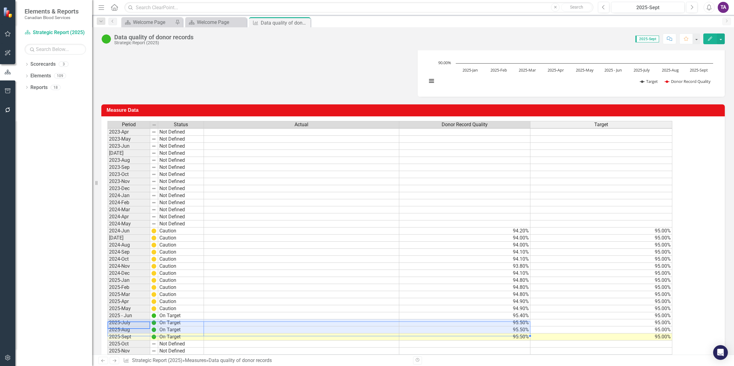
drag, startPoint x: 137, startPoint y: 323, endPoint x: 473, endPoint y: 332, distance: 336.4
click at [473, 332] on div "Period Status Actual Donor Record Quality Target 2023-Apr Not Defined 2023-May …" at bounding box center [410, 241] width 607 height 241
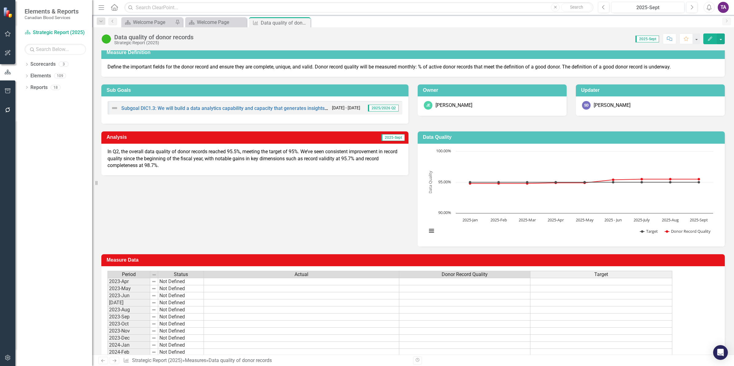
scroll to position [0, 0]
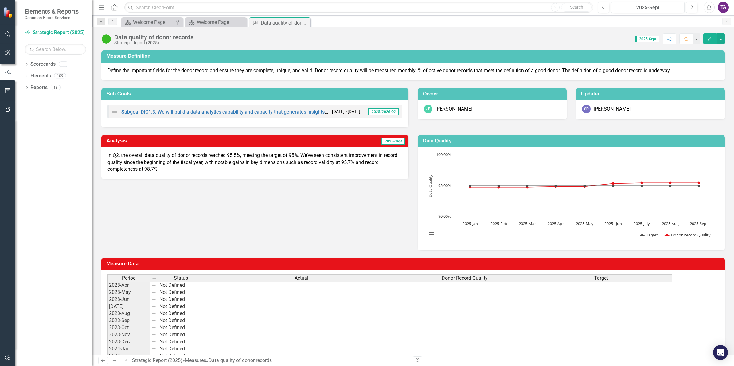
click at [318, 164] on span "In Q2, the overall data quality of donor records reached 95.5%, meeting the tar…" at bounding box center [252, 162] width 290 height 20
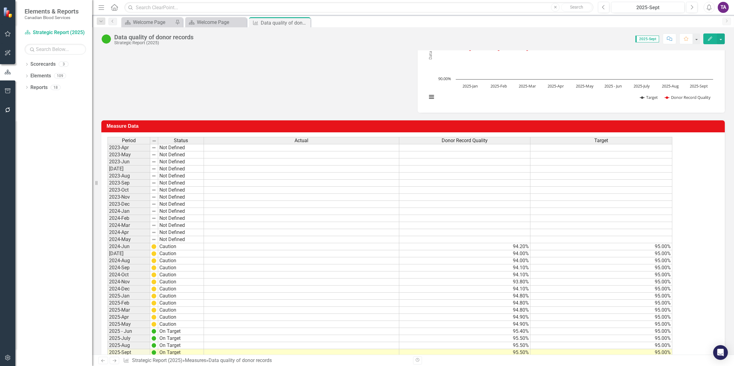
scroll to position [2, 0]
